Goal: Task Accomplishment & Management: Manage account settings

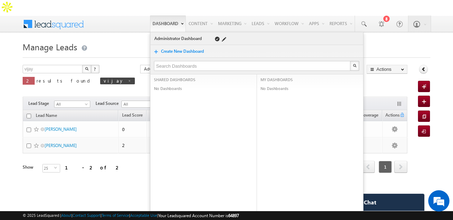
click at [164, 35] on link "Administrator Dashboard" at bounding box center [179, 38] width 50 height 7
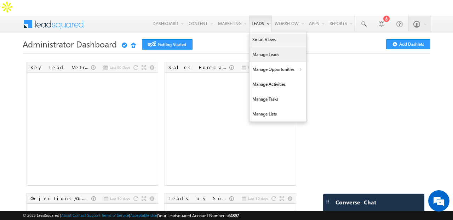
click at [265, 47] on link "Manage Leads" at bounding box center [278, 54] width 57 height 15
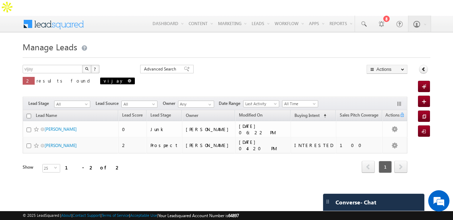
click at [128, 79] on span at bounding box center [130, 81] width 4 height 4
type input "Search Leads"
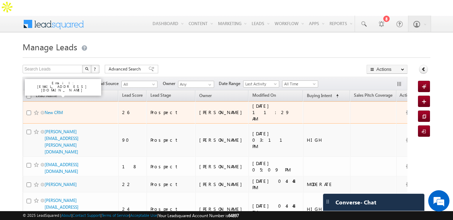
click at [53, 101] on td "New CRM" at bounding box center [71, 112] width 96 height 22
click at [53, 110] on link "New CRM" at bounding box center [54, 112] width 18 height 5
